Goal: Book appointment/travel/reservation

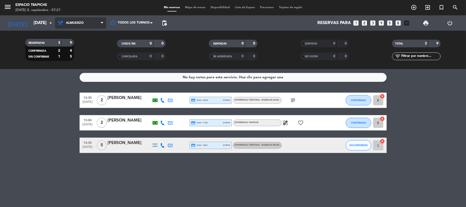
click at [77, 21] on span "Almuerzo" at bounding box center [80, 22] width 51 height 11
click at [79, 36] on div "menu Espacio Trapiche [DATE] 8. septiembre - 07:21 Mis reservas Mapa de mesas D…" at bounding box center [233, 34] width 466 height 69
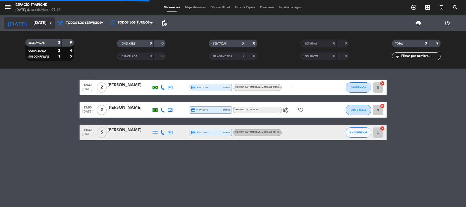
click at [44, 19] on input "[DATE]" at bounding box center [58, 23] width 55 height 10
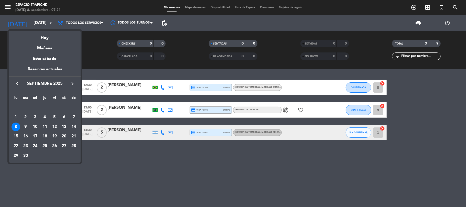
click at [11, 7] on div at bounding box center [233, 103] width 466 height 207
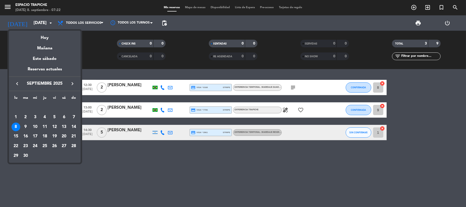
click at [7, 6] on div at bounding box center [233, 103] width 466 height 207
click at [83, 46] on div at bounding box center [233, 103] width 466 height 207
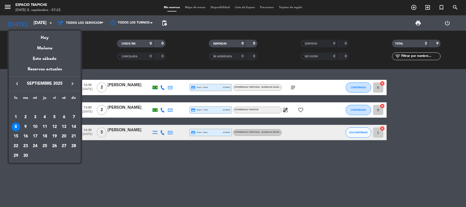
click at [83, 46] on div at bounding box center [233, 103] width 466 height 207
click at [86, 46] on div at bounding box center [233, 103] width 466 height 207
click at [140, 174] on div at bounding box center [233, 103] width 466 height 207
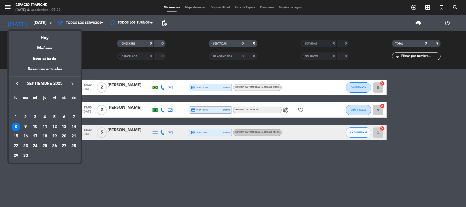
click at [146, 166] on div at bounding box center [233, 103] width 466 height 207
click at [187, 92] on div at bounding box center [233, 103] width 466 height 207
click at [188, 162] on div at bounding box center [233, 103] width 466 height 207
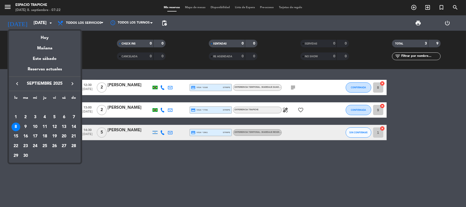
click at [190, 160] on div at bounding box center [233, 103] width 466 height 207
drag, startPoint x: 190, startPoint y: 161, endPoint x: 188, endPoint y: 165, distance: 4.6
click at [189, 164] on div at bounding box center [233, 103] width 466 height 207
click at [186, 168] on div at bounding box center [233, 103] width 466 height 207
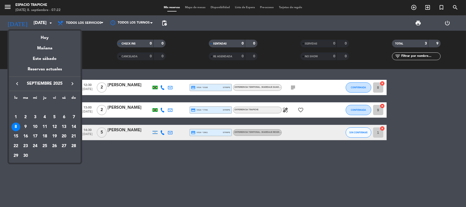
click at [30, 101] on th "mi" at bounding box center [35, 99] width 10 height 8
click at [30, 98] on th "mi" at bounding box center [35, 99] width 10 height 8
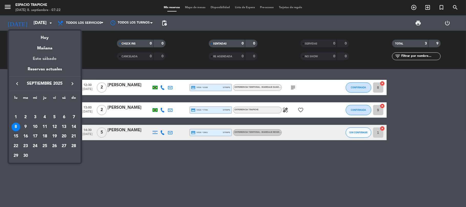
click at [30, 94] on div "lu ma mi ju vi sá do [DATE] 2 3 4 5 6 7 8 9 10 11 12 13 14 15 16 17 18 19 20 21…" at bounding box center [45, 127] width 72 height 72
click at [18, 58] on div "Este sábado" at bounding box center [45, 59] width 72 height 14
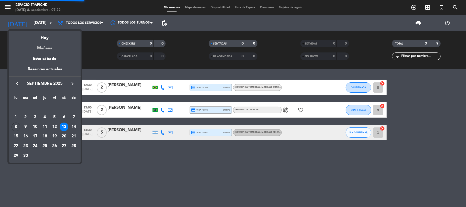
click at [18, 48] on div "Mañana" at bounding box center [45, 46] width 72 height 10
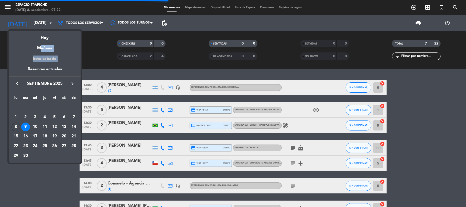
click at [17, 52] on div "semana que viene esta semana semana previa misma semana del año anterior [DATE]…" at bounding box center [45, 61] width 72 height 60
click at [17, 52] on div "Este sábado" at bounding box center [45, 59] width 72 height 14
type input "[DATE]"
click at [42, 183] on div at bounding box center [233, 103] width 466 height 207
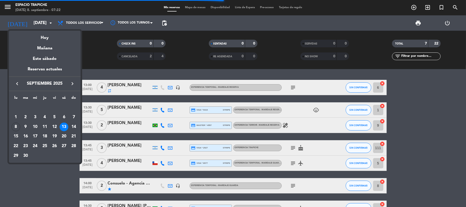
click at [42, 183] on div at bounding box center [233, 103] width 466 height 207
click at [43, 179] on div at bounding box center [233, 103] width 466 height 207
click at [426, 107] on div at bounding box center [233, 103] width 466 height 207
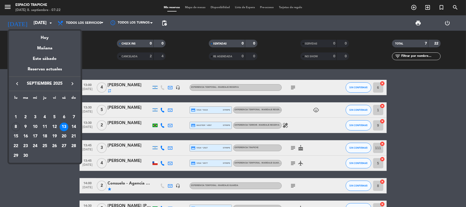
click at [426, 107] on div at bounding box center [233, 103] width 466 height 207
